Goal: Information Seeking & Learning: Compare options

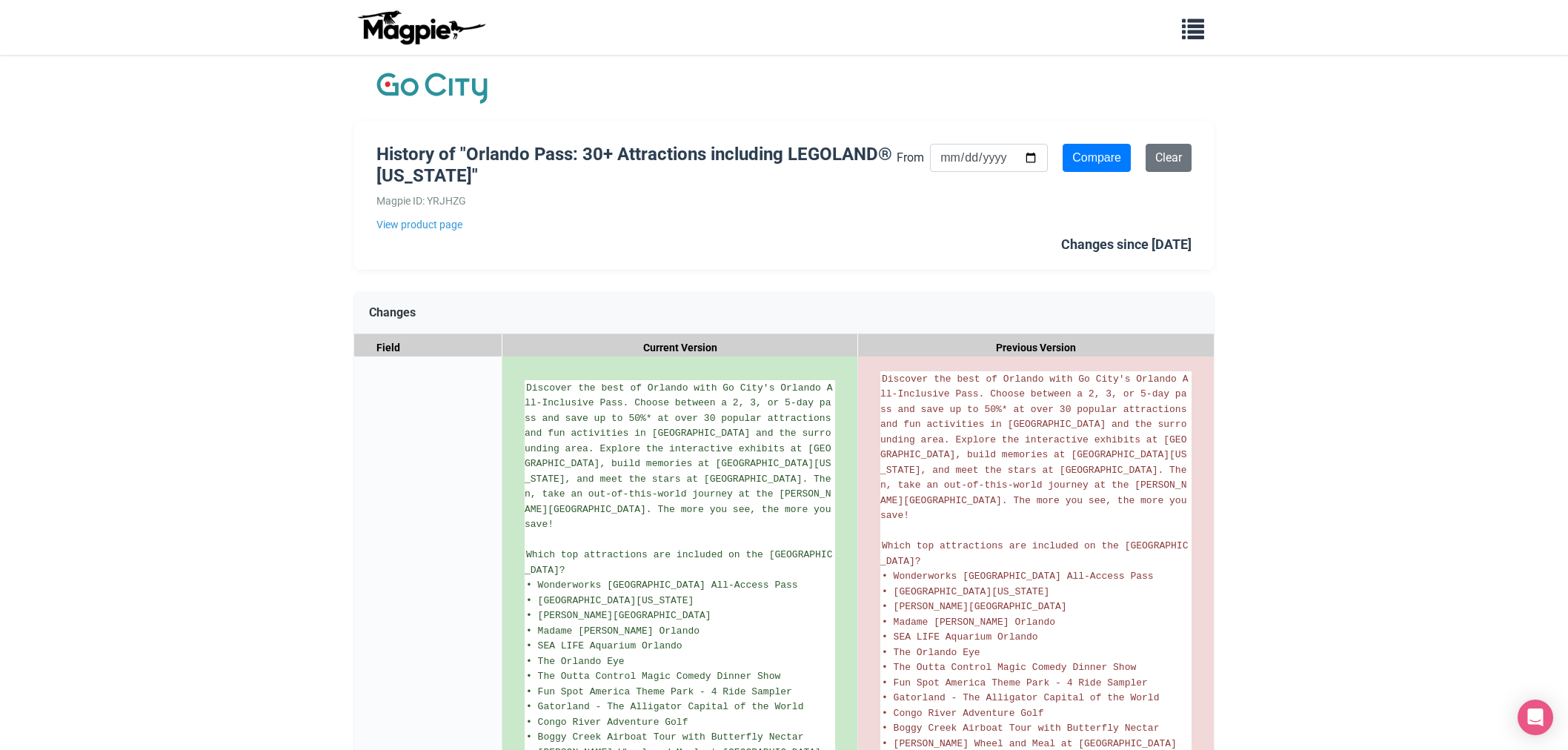
scroll to position [585, 0]
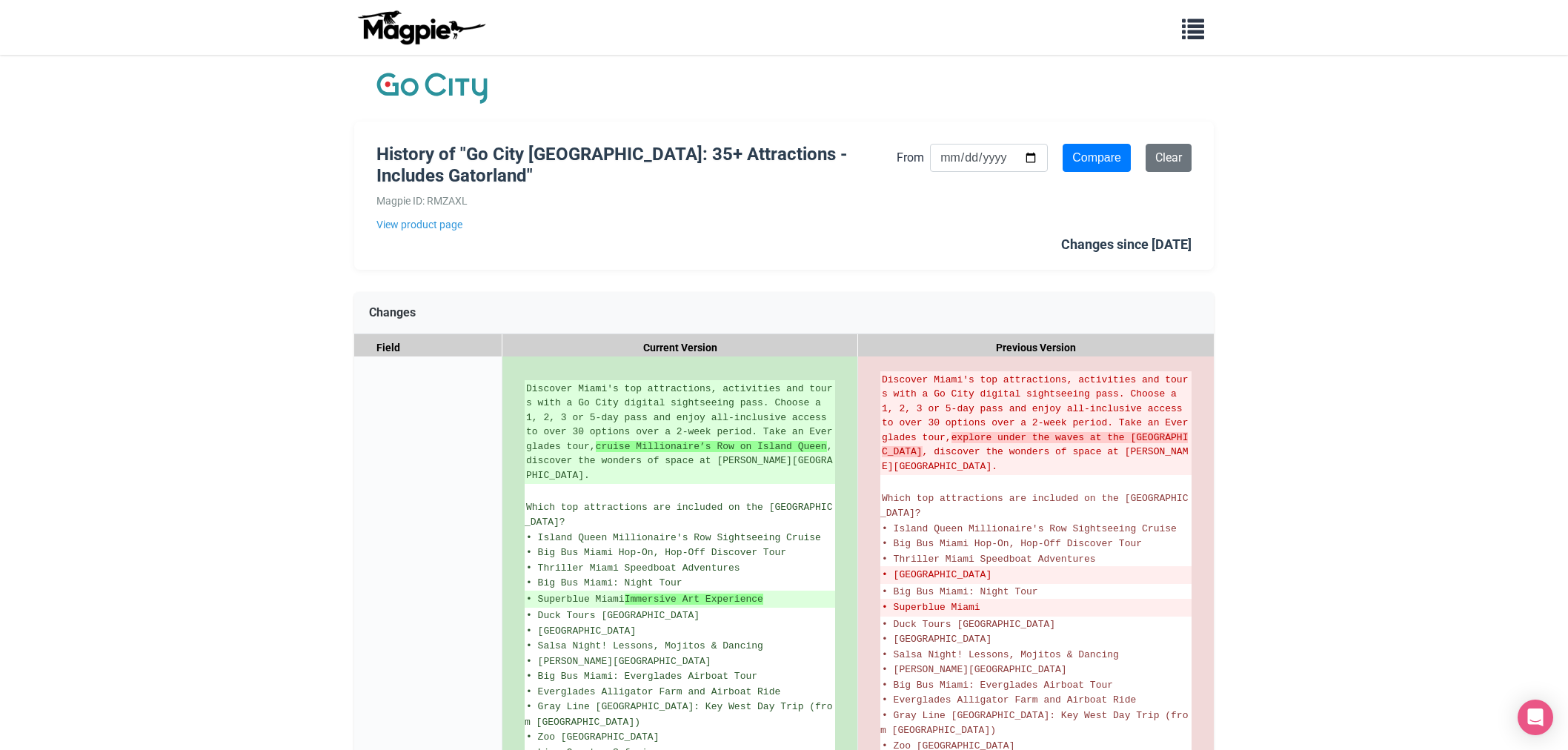
scroll to position [339, 0]
